Goal: Transaction & Acquisition: Purchase product/service

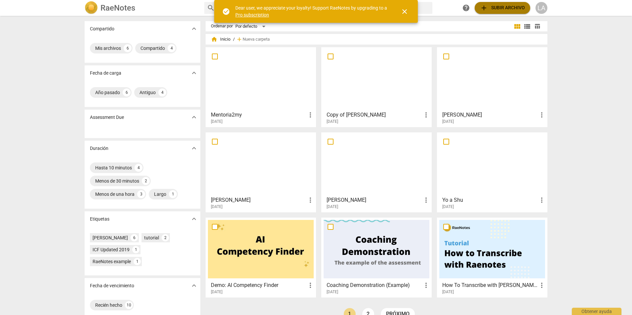
click at [498, 9] on span "add Subir archivo" at bounding box center [502, 8] width 45 height 8
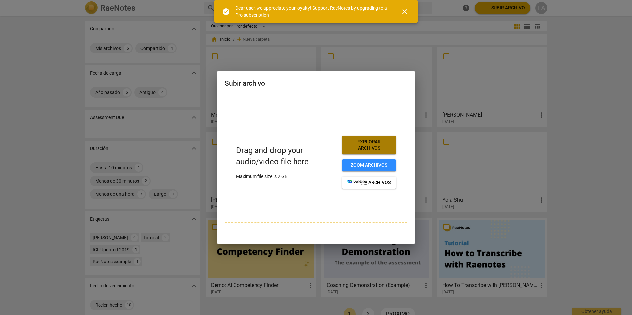
click at [371, 142] on span "Explorar archivos" at bounding box center [368, 145] width 43 height 13
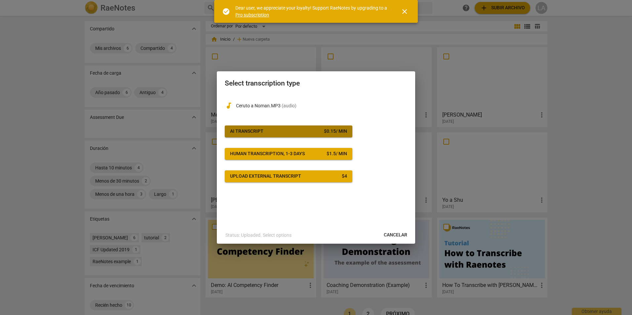
click at [251, 130] on div "AI Transcript" at bounding box center [246, 131] width 33 height 7
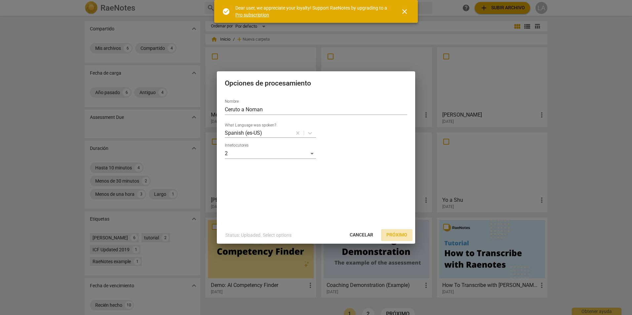
click at [398, 233] on span "Próximo" at bounding box center [396, 235] width 21 height 7
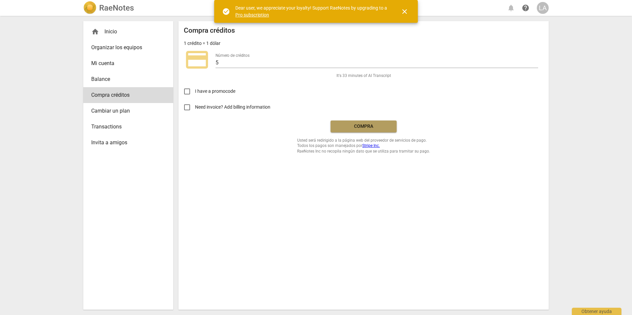
click at [370, 127] on span "Compra" at bounding box center [364, 126] width 56 height 7
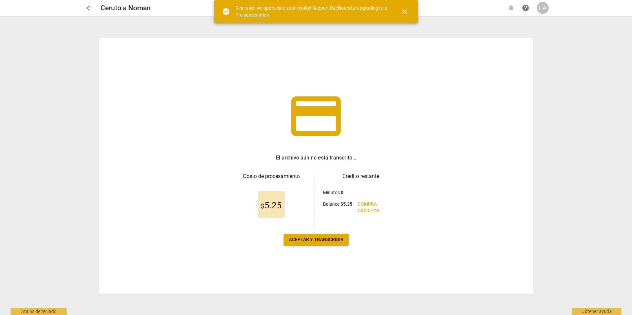
click at [320, 238] on span "Aceptar y transcribir" at bounding box center [316, 240] width 55 height 7
